Goal: Check status: Check status

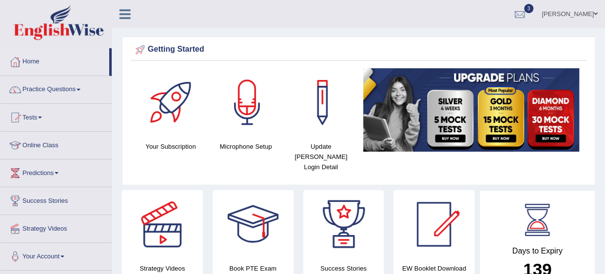
click at [534, 14] on link "3" at bounding box center [519, 12] width 29 height 25
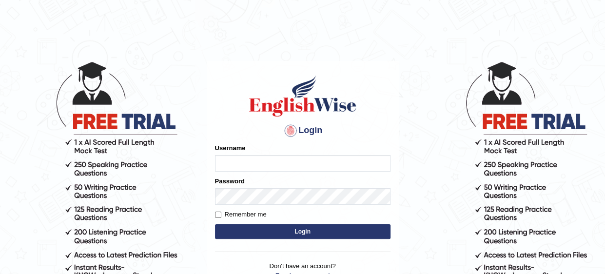
type input "Mahak_a24"
click at [287, 229] on button "Login" at bounding box center [302, 231] width 175 height 15
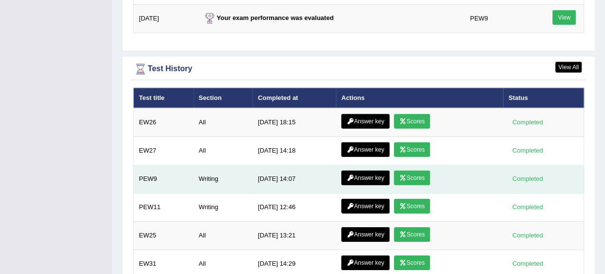
scroll to position [1374, 0]
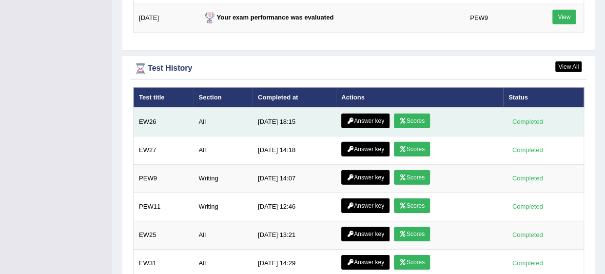
click at [384, 114] on link "Answer key" at bounding box center [365, 121] width 48 height 15
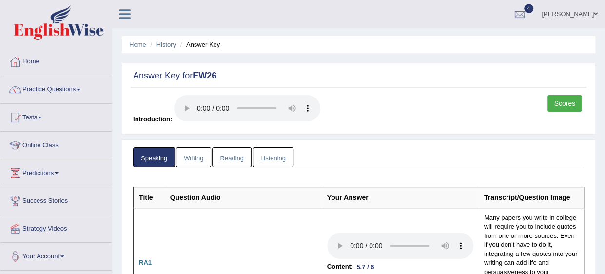
click at [196, 162] on link "Writing" at bounding box center [193, 157] width 35 height 20
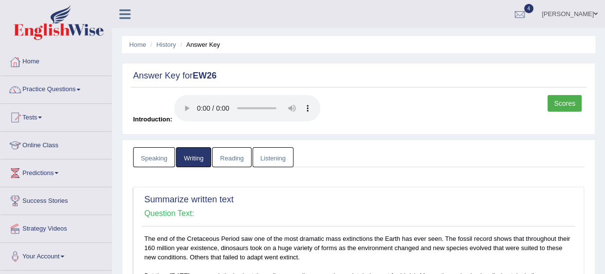
click at [225, 157] on link "Reading" at bounding box center [231, 157] width 39 height 20
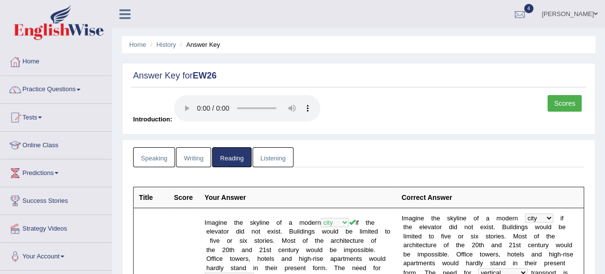
click at [268, 160] on link "Listening" at bounding box center [272, 157] width 41 height 20
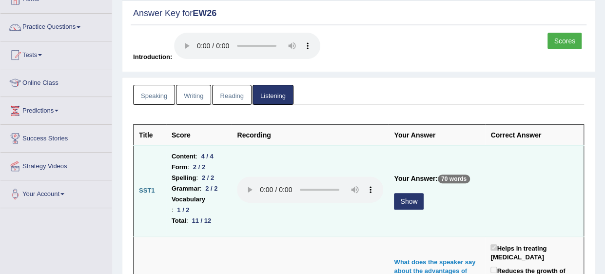
scroll to position [63, 0]
click at [419, 199] on button "Show" at bounding box center [409, 200] width 30 height 17
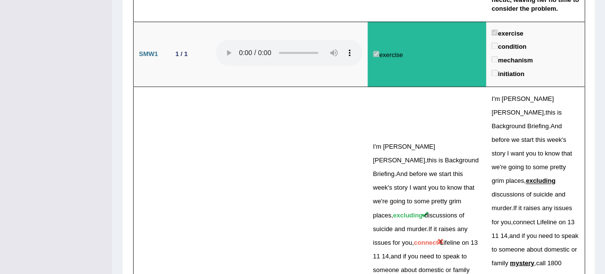
scroll to position [2509, 0]
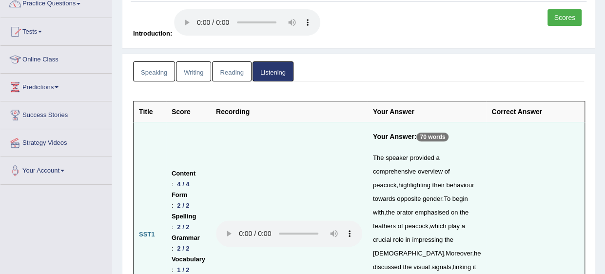
scroll to position [0, 0]
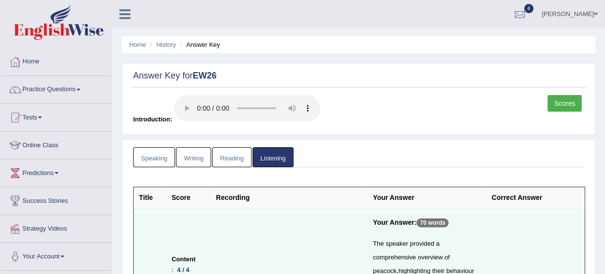
click at [568, 107] on link "Scores" at bounding box center [564, 103] width 34 height 17
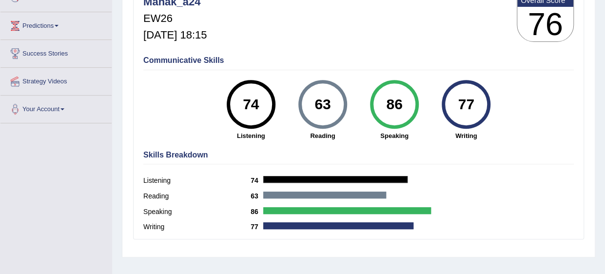
scroll to position [205, 0]
